Goal: Task Accomplishment & Management: Use online tool/utility

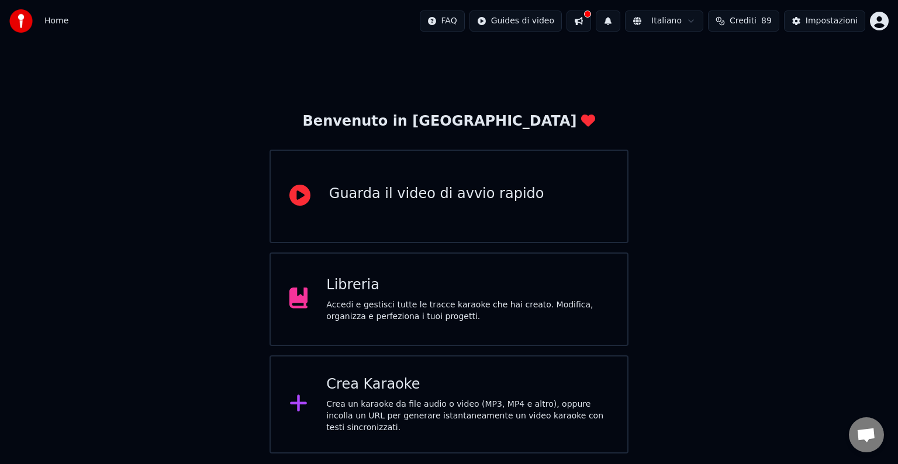
click at [421, 383] on div "Crea Karaoke" at bounding box center [467, 384] width 282 height 19
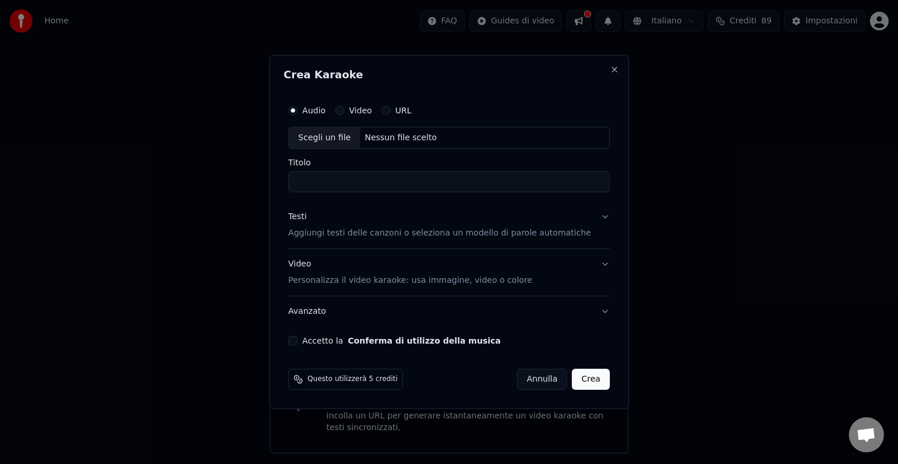
click at [347, 137] on div "Scegli un file" at bounding box center [324, 137] width 71 height 21
type input "**********"
click at [344, 111] on button "Video" at bounding box center [339, 110] width 9 height 9
click at [297, 113] on button "Audio" at bounding box center [292, 110] width 9 height 9
click at [355, 113] on label "Video" at bounding box center [360, 110] width 23 height 8
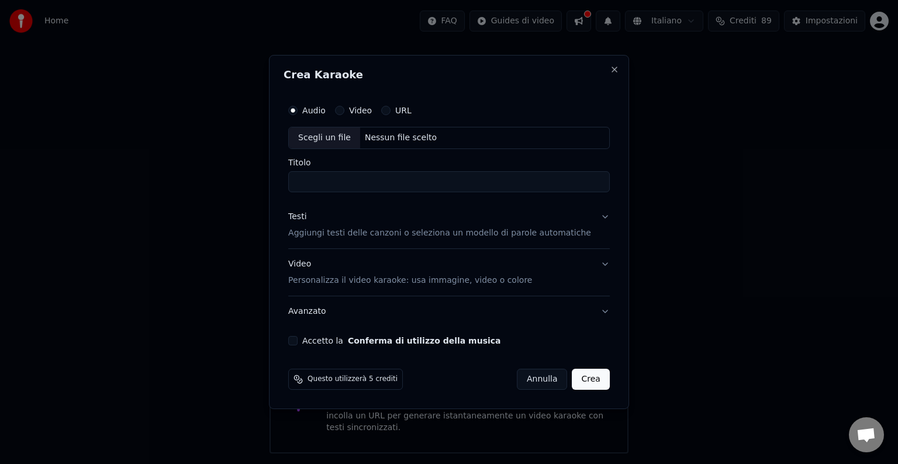
click at [344, 113] on button "Video" at bounding box center [339, 110] width 9 height 9
click at [350, 136] on div "Scegli un file" at bounding box center [324, 137] width 71 height 21
click at [309, 112] on label "Audio" at bounding box center [313, 110] width 23 height 8
click at [297, 112] on button "Audio" at bounding box center [292, 110] width 9 height 9
click at [312, 138] on div "Scegli un file" at bounding box center [324, 137] width 71 height 21
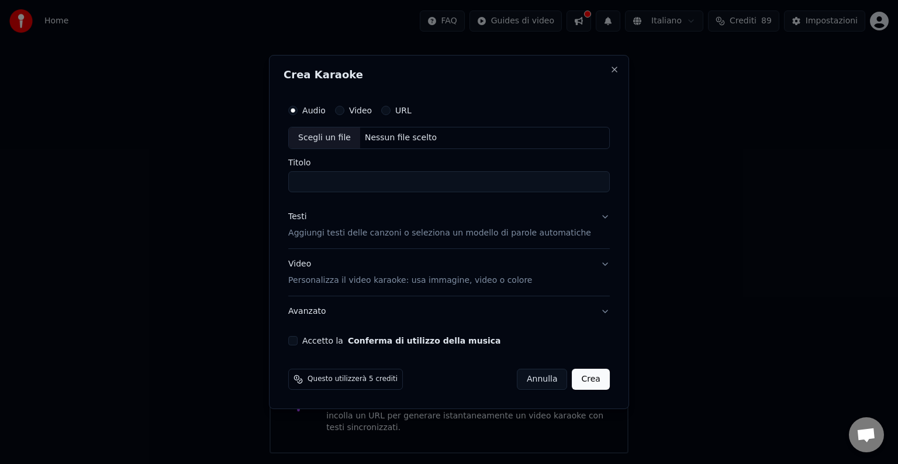
type input "**********"
click at [297, 341] on button "Accetto la Conferma di utilizzo della musica" at bounding box center [292, 340] width 9 height 9
click at [597, 219] on button "Testi Aggiungi testi delle canzoni o seleziona un modello di parole automatiche" at bounding box center [448, 225] width 321 height 47
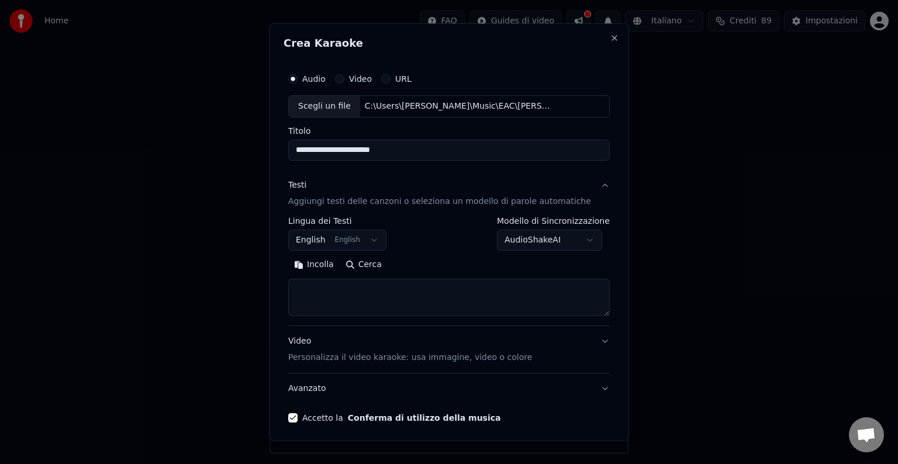
click at [355, 243] on button "English English" at bounding box center [337, 240] width 98 height 21
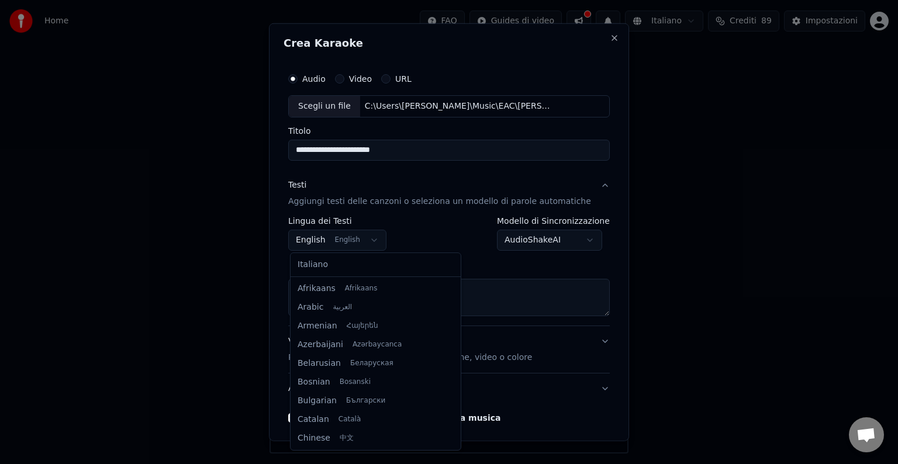
scroll to position [94, 0]
select select "**"
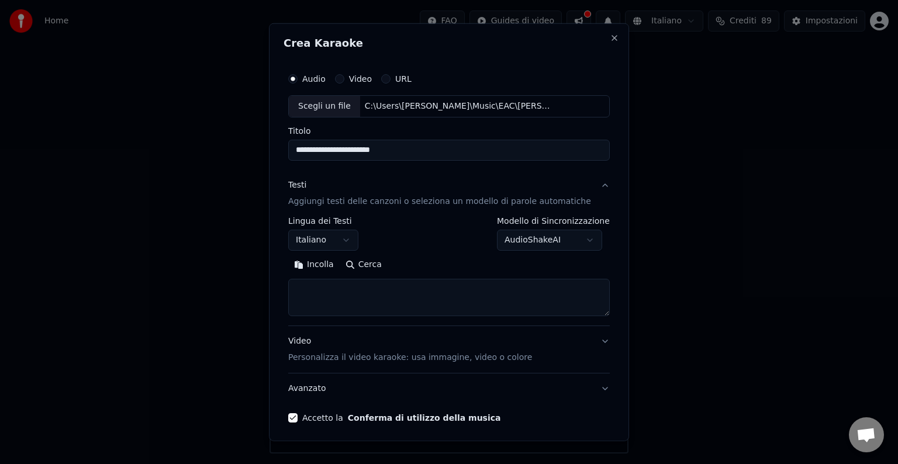
click at [323, 294] on textarea at bounding box center [448, 297] width 321 height 37
click at [317, 264] on button "Incolla" at bounding box center [313, 264] width 51 height 19
click at [448, 288] on textarea at bounding box center [442, 297] width 308 height 37
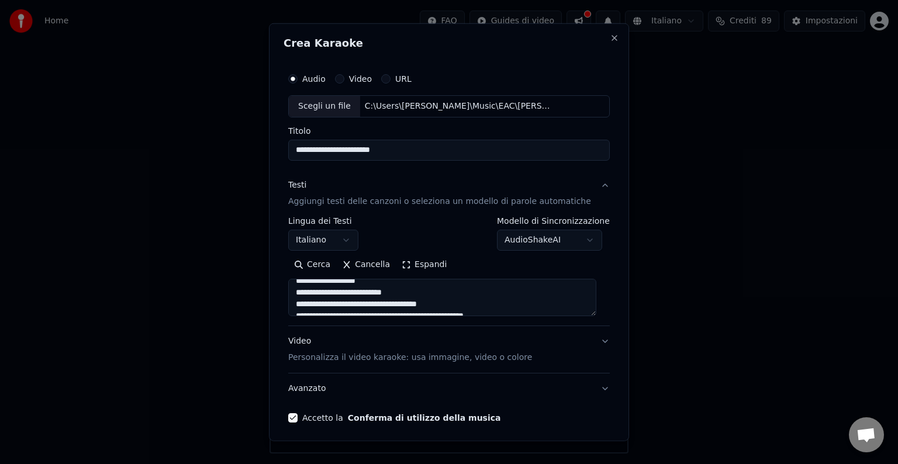
type textarea "**********"
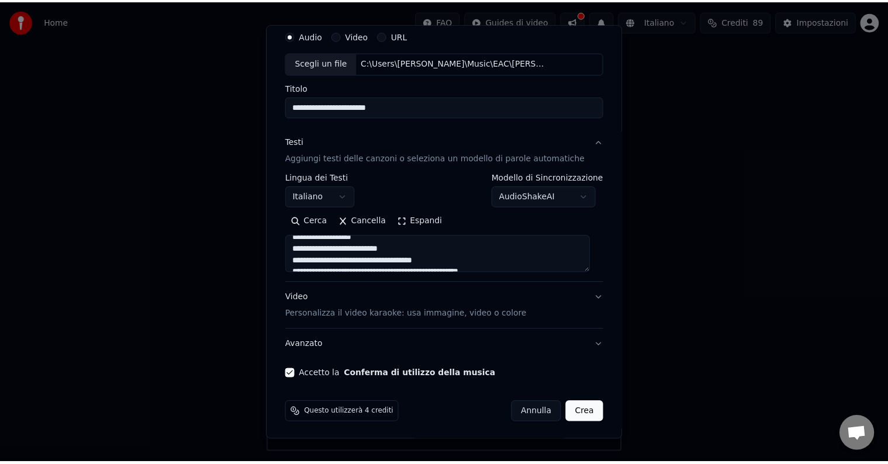
scroll to position [44, 0]
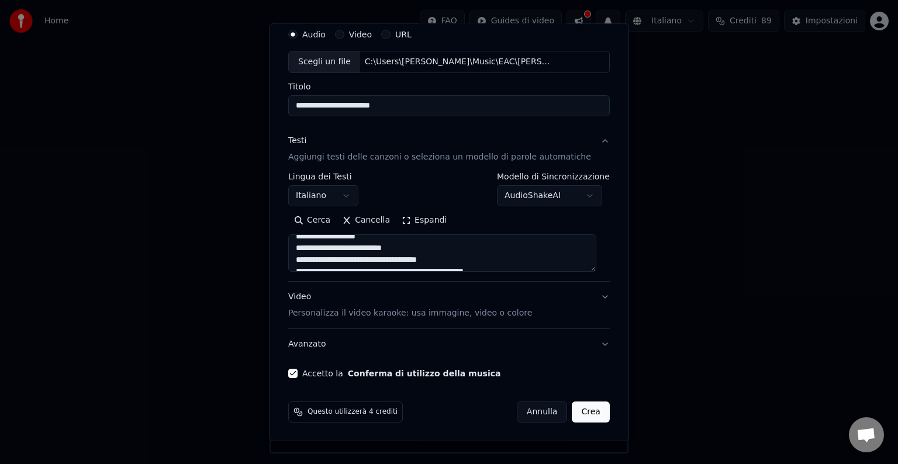
click at [580, 412] on button "Crea" at bounding box center [590, 411] width 37 height 21
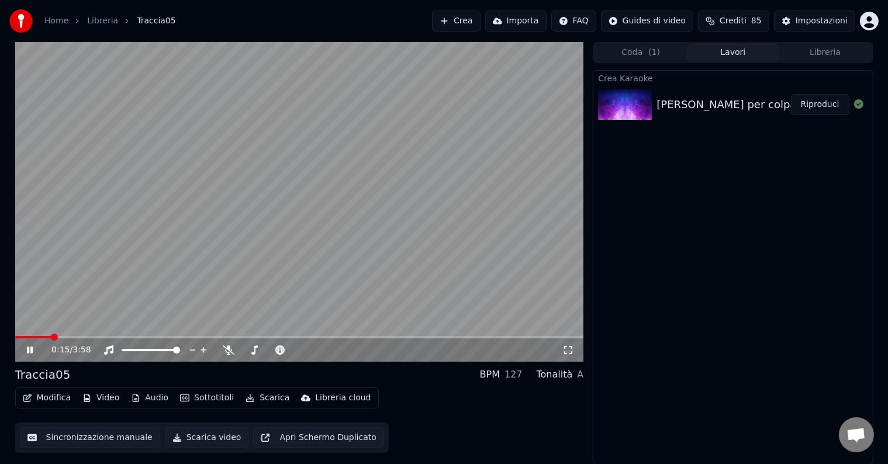
click at [26, 348] on icon at bounding box center [38, 349] width 27 height 9
click at [27, 351] on icon at bounding box center [29, 350] width 7 height 8
click at [27, 351] on icon at bounding box center [30, 350] width 6 height 7
click at [42, 337] on span at bounding box center [88, 337] width 146 height 2
click at [20, 334] on span at bounding box center [23, 337] width 7 height 7
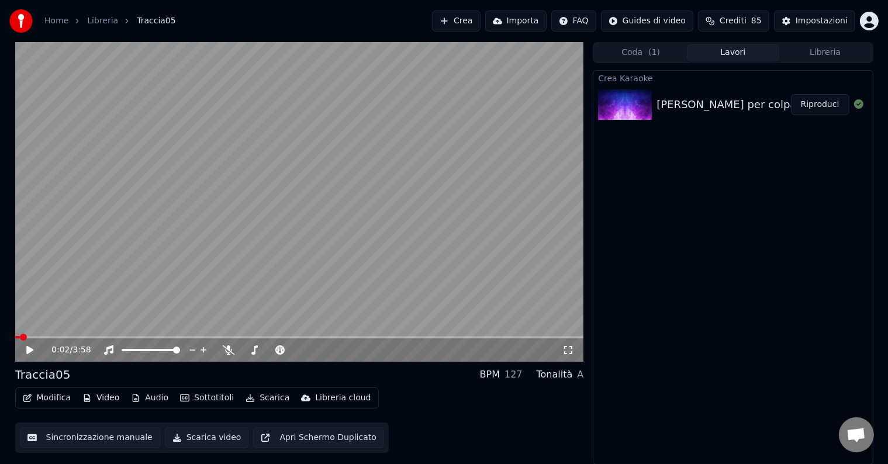
click at [20, 337] on span at bounding box center [23, 337] width 7 height 7
click at [16, 337] on span at bounding box center [16, 337] width 2 height 2
click at [25, 351] on icon at bounding box center [38, 349] width 27 height 9
click at [32, 349] on icon at bounding box center [30, 350] width 6 height 7
click at [30, 348] on icon at bounding box center [38, 349] width 27 height 9
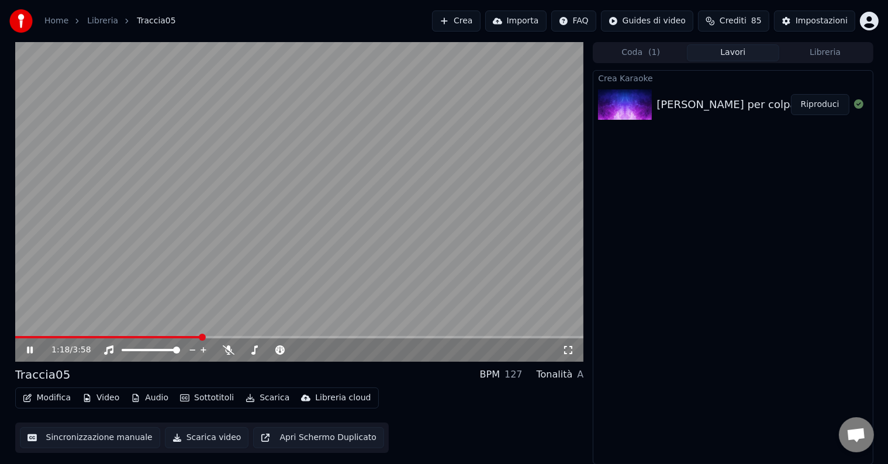
click at [30, 348] on icon at bounding box center [30, 350] width 6 height 7
click at [20, 334] on span at bounding box center [23, 337] width 7 height 7
click at [229, 348] on icon at bounding box center [229, 349] width 12 height 9
click at [30, 348] on icon at bounding box center [29, 350] width 7 height 8
click at [29, 349] on icon at bounding box center [38, 349] width 27 height 9
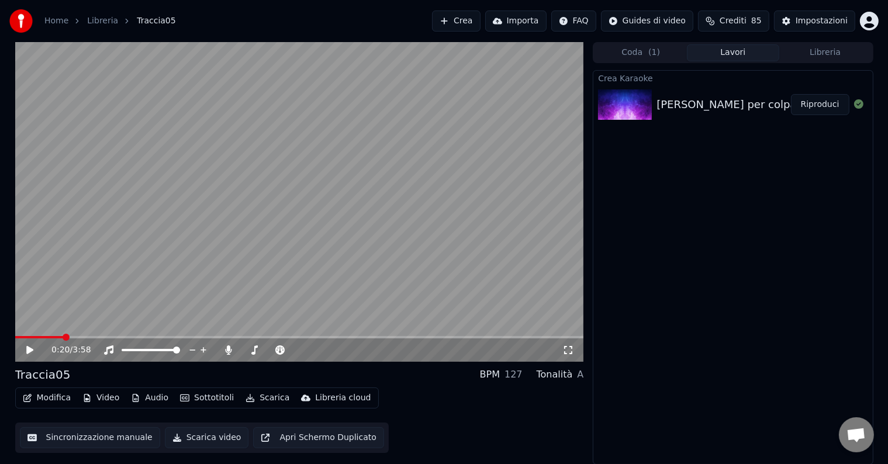
click at [35, 347] on icon at bounding box center [38, 349] width 27 height 9
click at [29, 345] on icon at bounding box center [38, 349] width 27 height 9
click at [206, 396] on button "Sottotitoli" at bounding box center [206, 398] width 63 height 16
click at [721, 355] on div "Crea Karaoke Zucchero per colpa di chi Riproduci" at bounding box center [733, 267] width 280 height 394
click at [826, 52] on button "Libreria" at bounding box center [825, 52] width 92 height 17
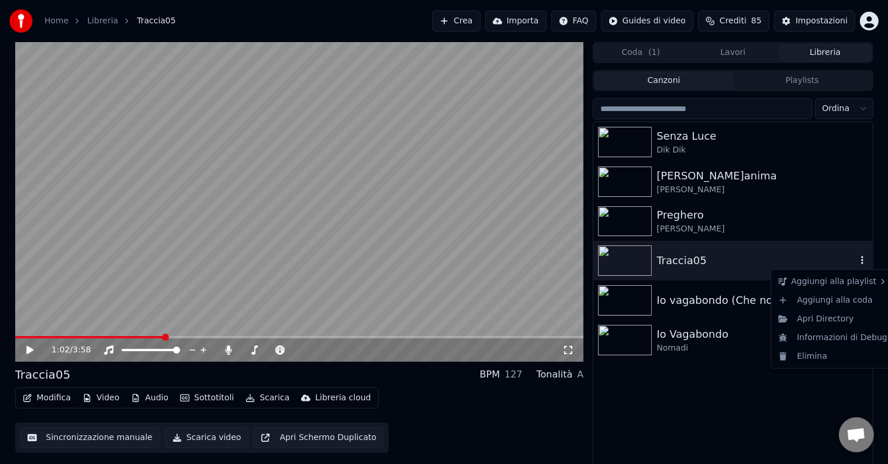
click at [861, 261] on icon "button" at bounding box center [862, 260] width 2 height 8
click at [736, 54] on button "Lavori" at bounding box center [733, 52] width 92 height 17
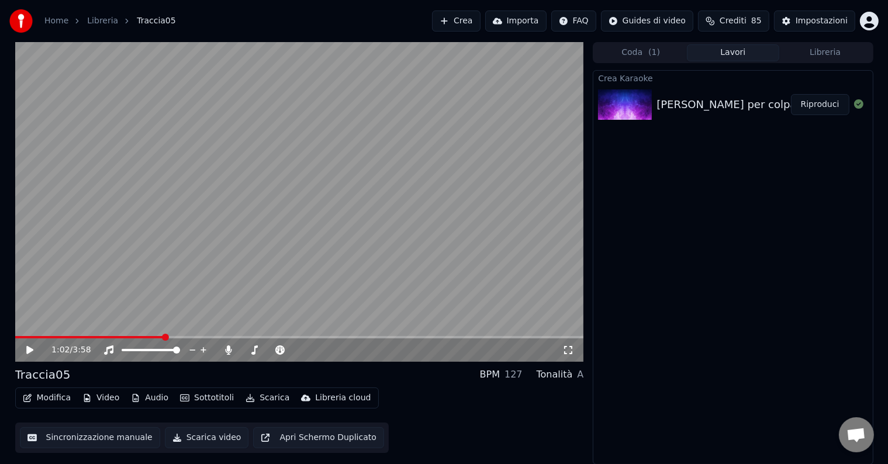
click at [833, 56] on button "Libreria" at bounding box center [825, 52] width 92 height 17
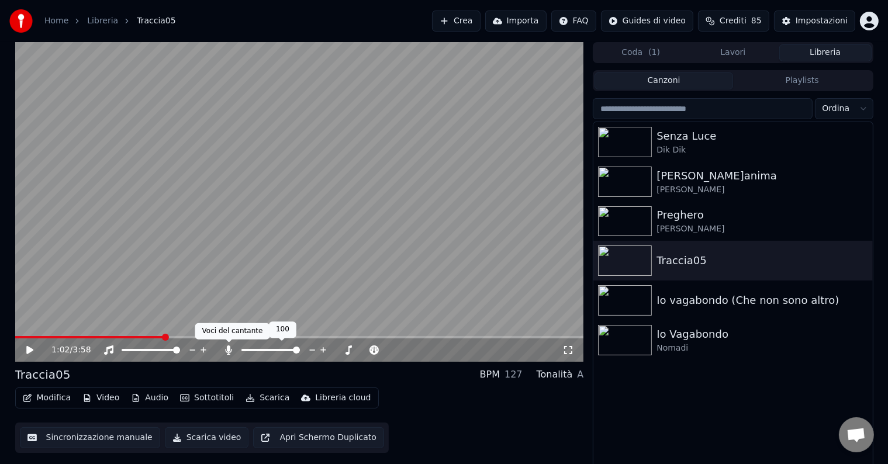
click at [227, 353] on icon at bounding box center [229, 349] width 12 height 9
click at [206, 438] on button "Scarica video" at bounding box center [207, 437] width 84 height 21
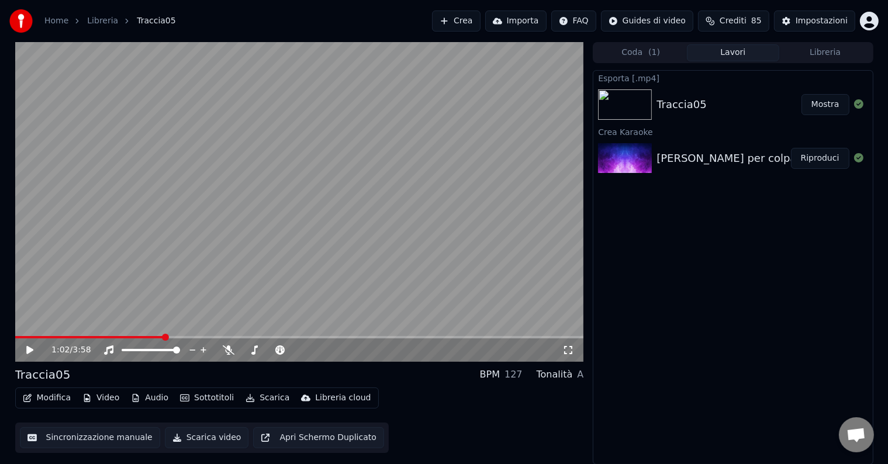
click at [26, 351] on icon at bounding box center [38, 349] width 27 height 9
click at [33, 351] on icon at bounding box center [38, 349] width 27 height 9
click at [269, 403] on button "Scarica" at bounding box center [267, 398] width 53 height 16
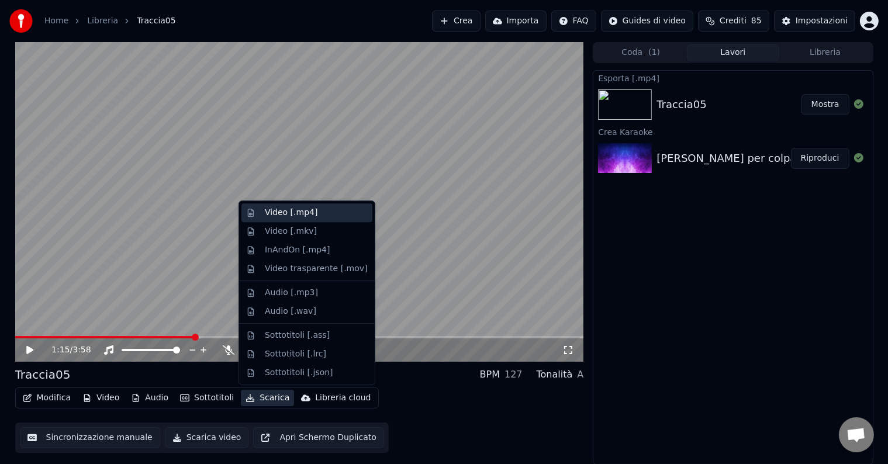
click at [306, 214] on div "Video [.mp4]" at bounding box center [291, 213] width 53 height 12
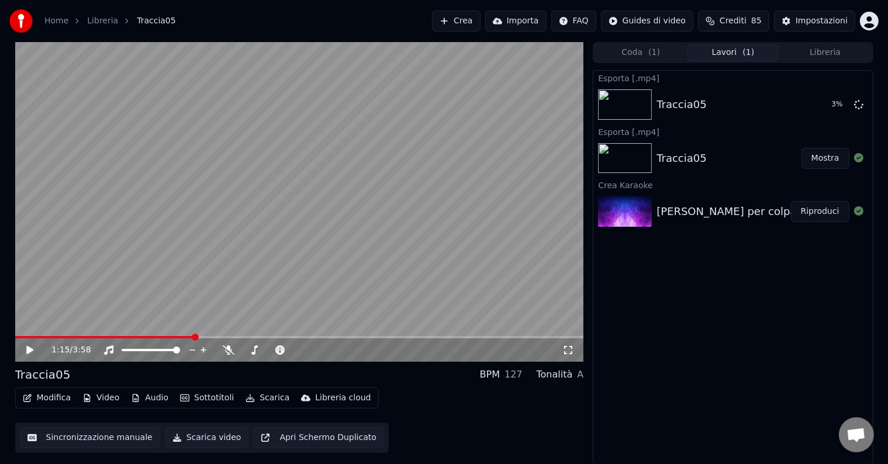
click at [828, 159] on button "Mostra" at bounding box center [825, 158] width 48 height 21
click at [858, 105] on icon at bounding box center [858, 103] width 9 height 9
click at [857, 108] on icon at bounding box center [858, 103] width 9 height 9
click at [858, 104] on icon at bounding box center [858, 103] width 9 height 9
